Goal: Information Seeking & Learning: Learn about a topic

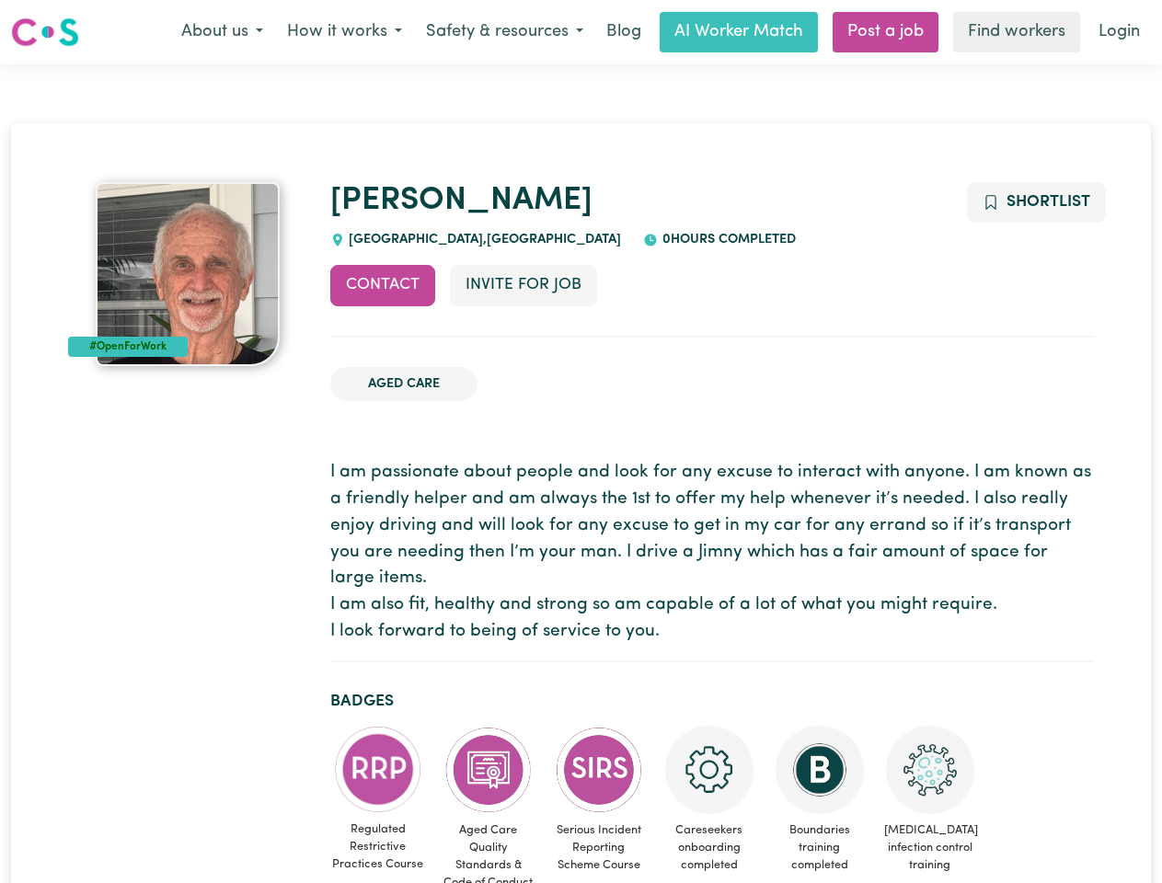
click at [222, 32] on button "About us" at bounding box center [222, 32] width 106 height 39
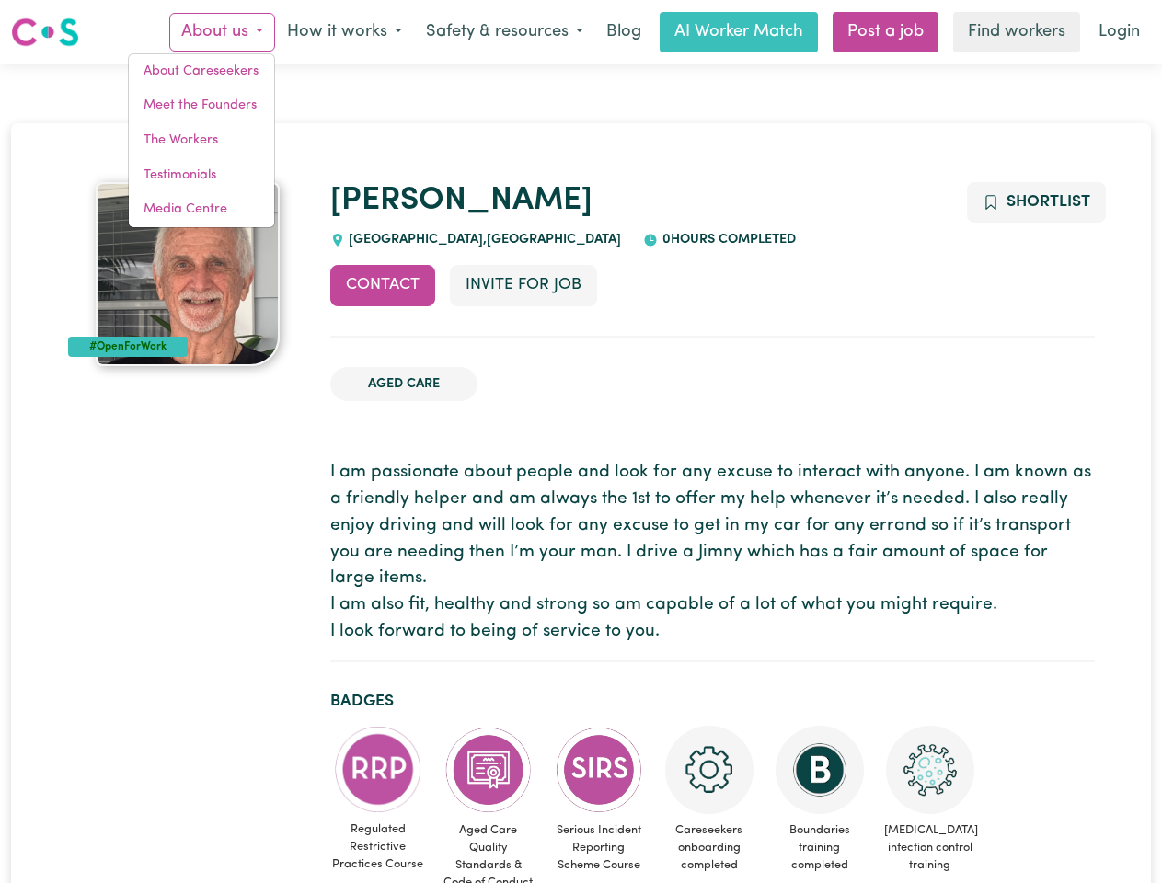
click at [343, 32] on button "How it works" at bounding box center [344, 32] width 139 height 39
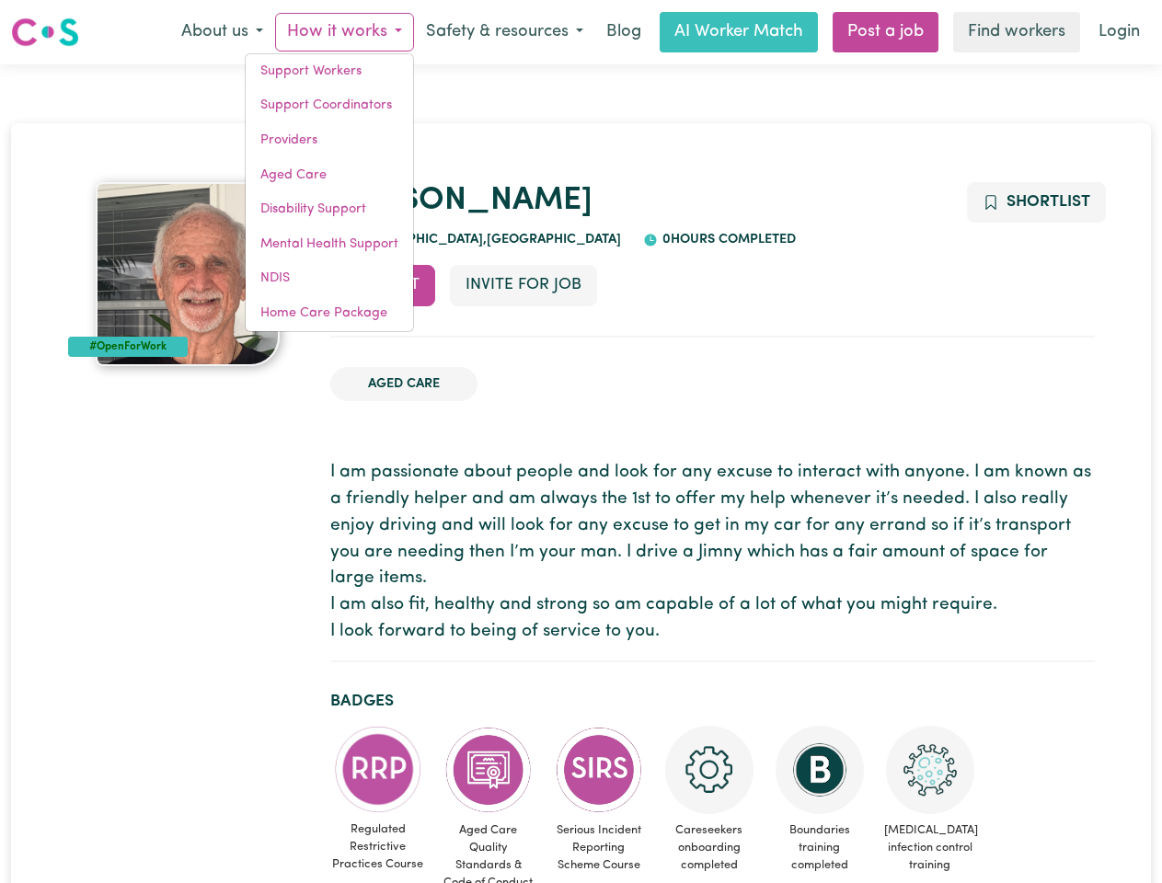
click at [503, 32] on button "Safety & resources" at bounding box center [504, 32] width 181 height 39
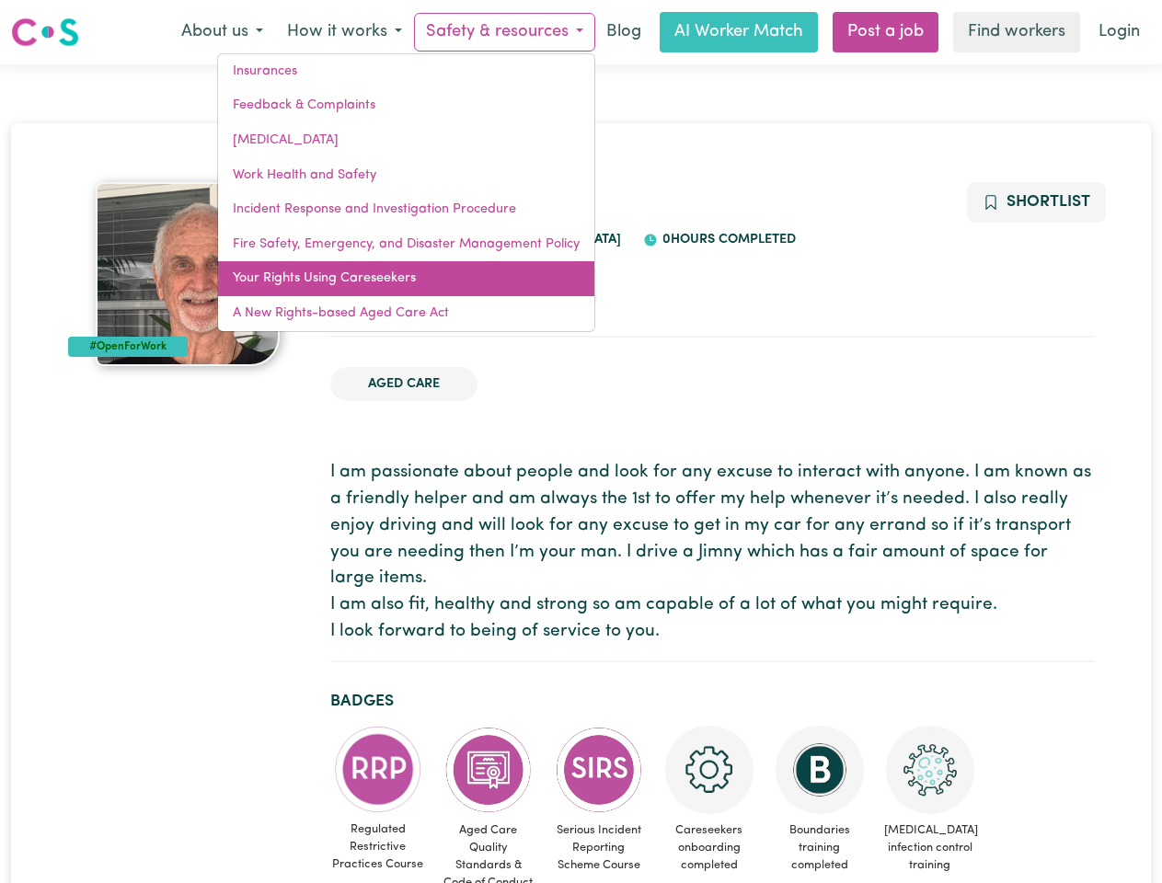
click at [383, 285] on link "Your Rights Using Careseekers" at bounding box center [406, 278] width 376 height 35
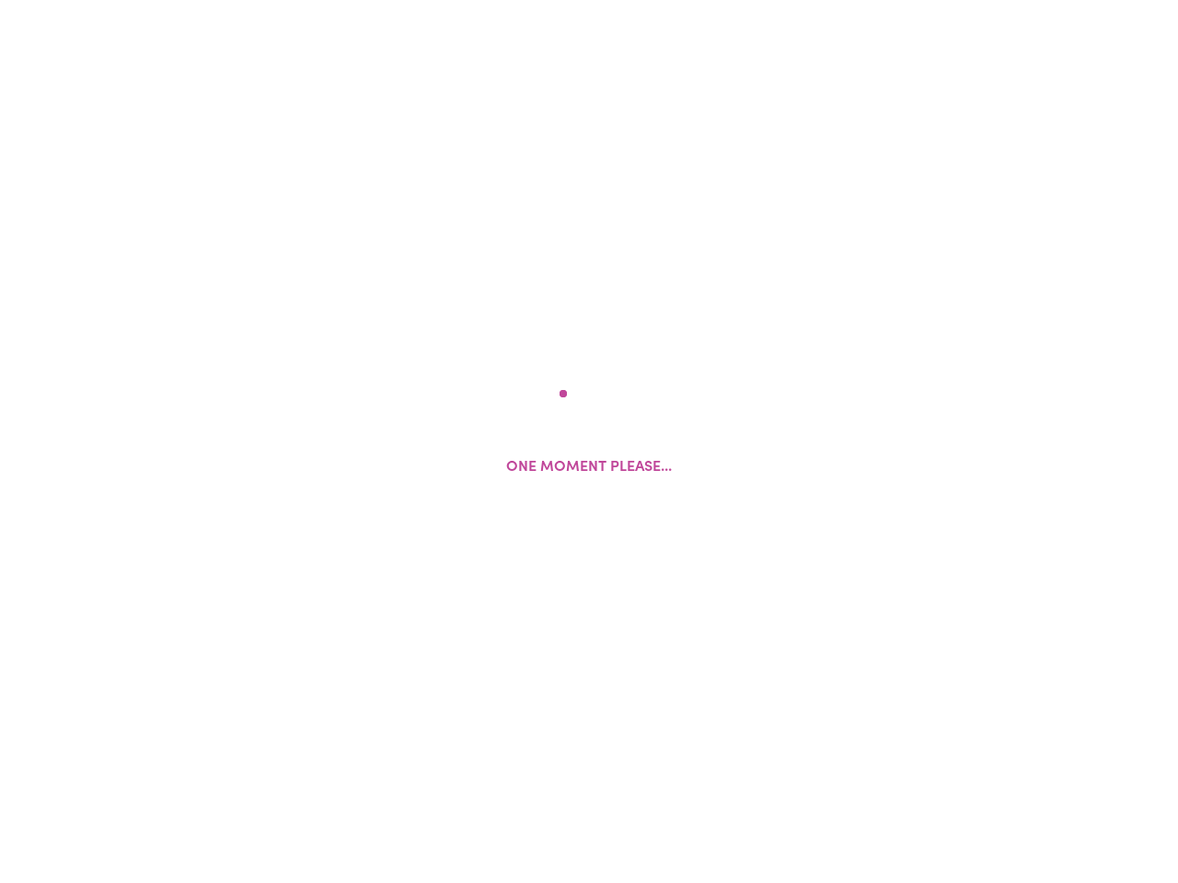
click at [523, 0] on html "One moment please..." at bounding box center [589, 0] width 1178 height 0
click at [1035, 0] on html at bounding box center [589, 0] width 1178 height 0
click at [378, 0] on html at bounding box center [589, 0] width 1178 height 0
click at [489, 0] on html at bounding box center [589, 0] width 1178 height 0
